Goal: Task Accomplishment & Management: Use online tool/utility

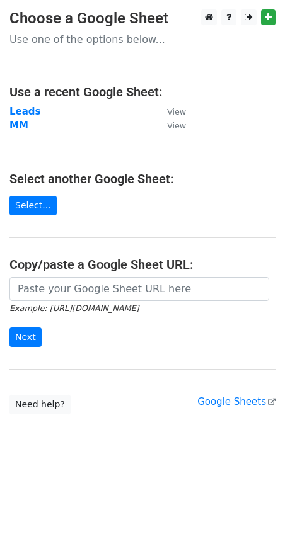
click at [41, 269] on h4 "Copy/paste a Google Sheet URL:" at bounding box center [142, 264] width 266 height 15
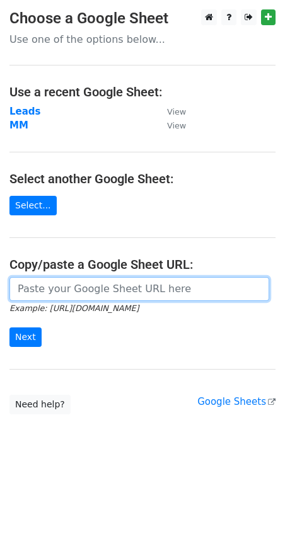
click at [40, 280] on input "url" at bounding box center [139, 289] width 260 height 24
paste input "[URL][DOMAIN_NAME]"
type input "[URL][DOMAIN_NAME]"
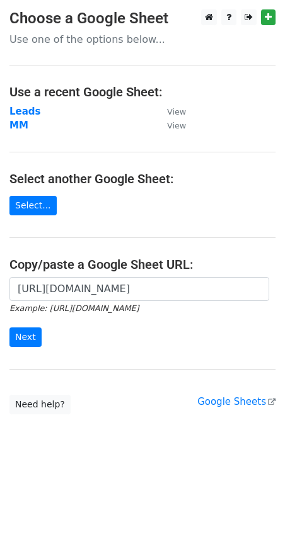
click at [25, 348] on div "[URL][DOMAIN_NAME] Example: [URL][DOMAIN_NAME] Next" at bounding box center [142, 318] width 285 height 83
click at [25, 340] on input "Next" at bounding box center [25, 338] width 32 height 20
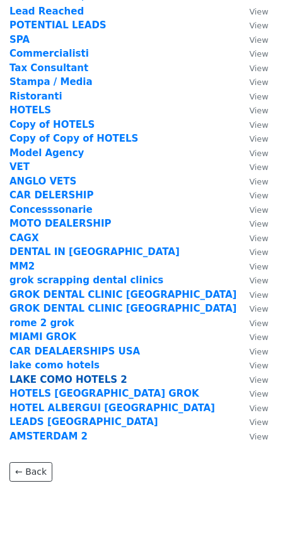
scroll to position [84, 0]
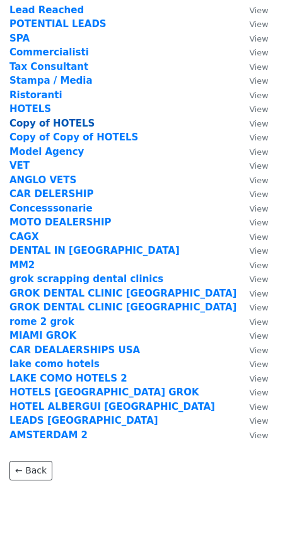
click at [26, 125] on strong "Copy of HOTELS" at bounding box center [51, 123] width 85 height 11
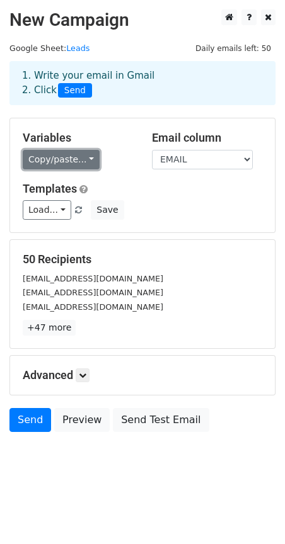
click at [74, 150] on link "Copy/paste..." at bounding box center [61, 160] width 77 height 20
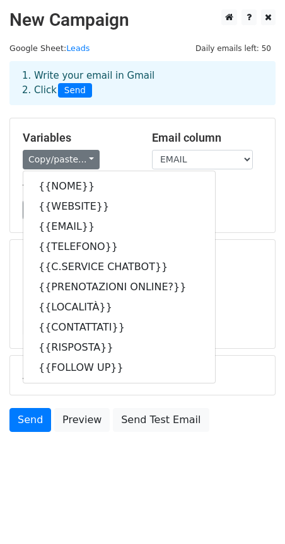
click at [120, 112] on div "1. Write your email in Gmail 2. Click Send" at bounding box center [142, 92] width 285 height 50
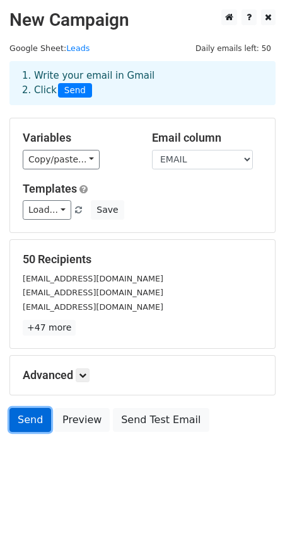
click at [21, 430] on link "Send" at bounding box center [30, 420] width 42 height 24
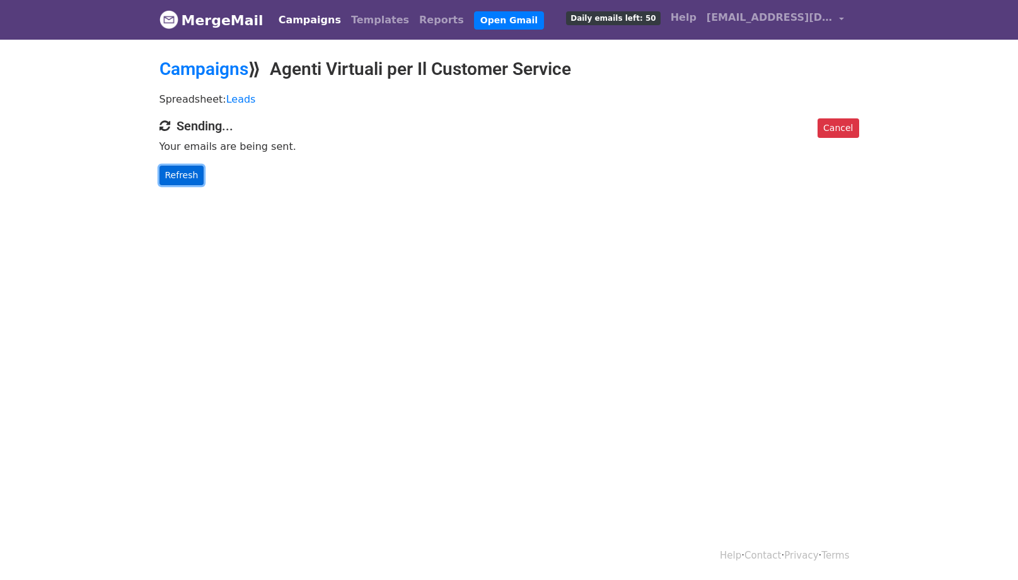
click at [180, 169] on link "Refresh" at bounding box center [181, 176] width 45 height 20
